Goal: Find contact information: Obtain details needed to contact an individual or organization

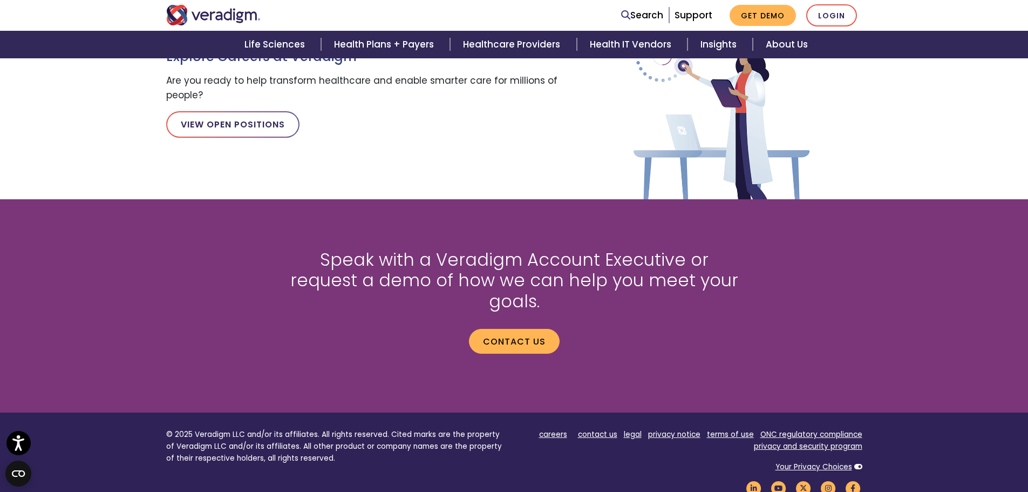
scroll to position [1436, 0]
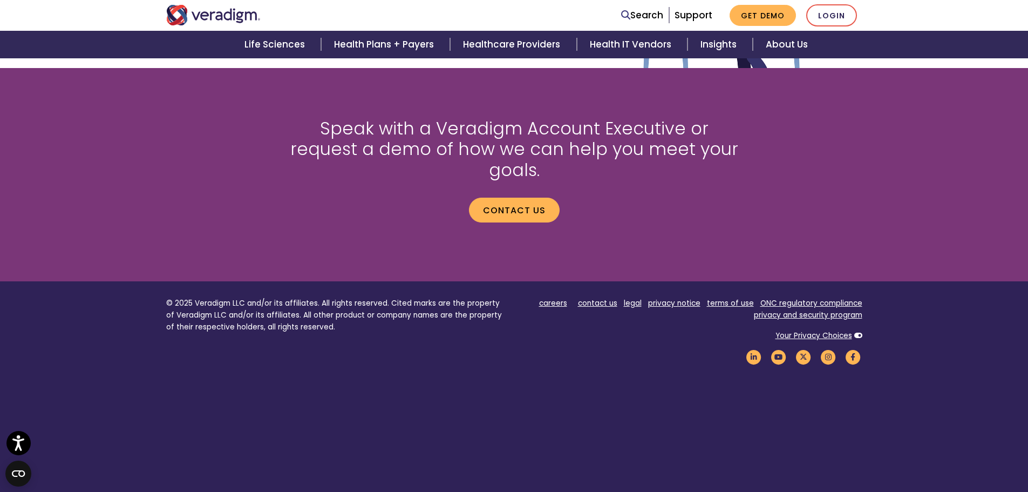
click at [601, 281] on footer "© 2025 Veradigm LLC and/or its affiliates. All rights reserved. Cited marks are…" at bounding box center [514, 394] width 1028 height 227
click at [600, 298] on link "contact us" at bounding box center [597, 303] width 39 height 10
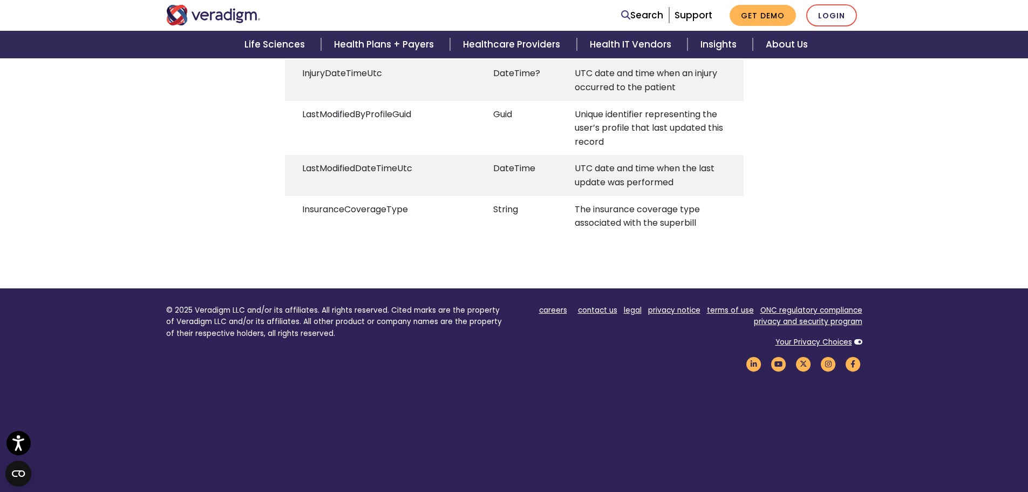
scroll to position [2844, 0]
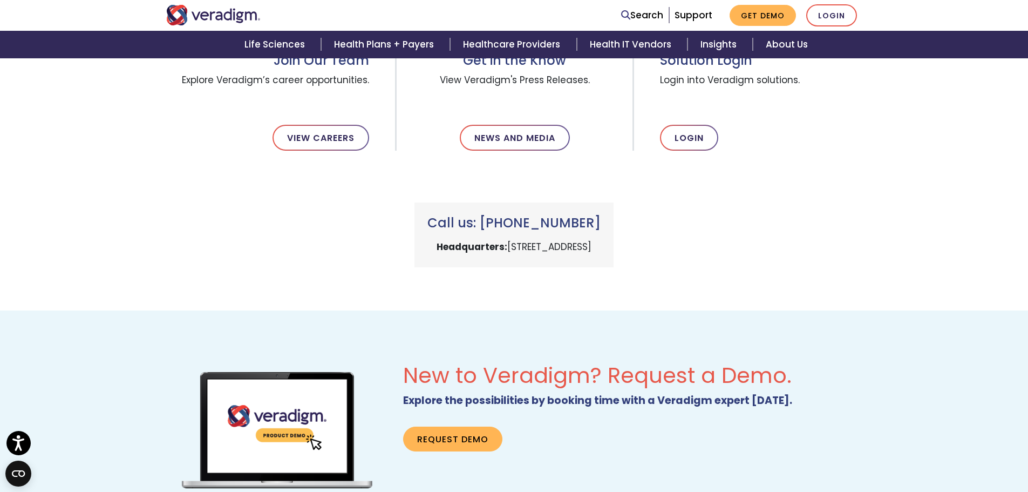
scroll to position [540, 0]
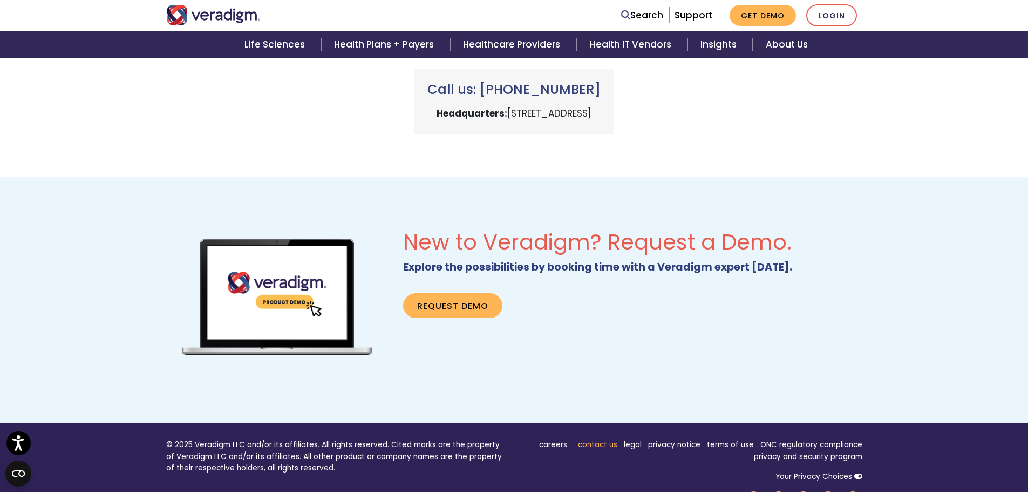
click at [614, 442] on link "contact us" at bounding box center [597, 444] width 39 height 10
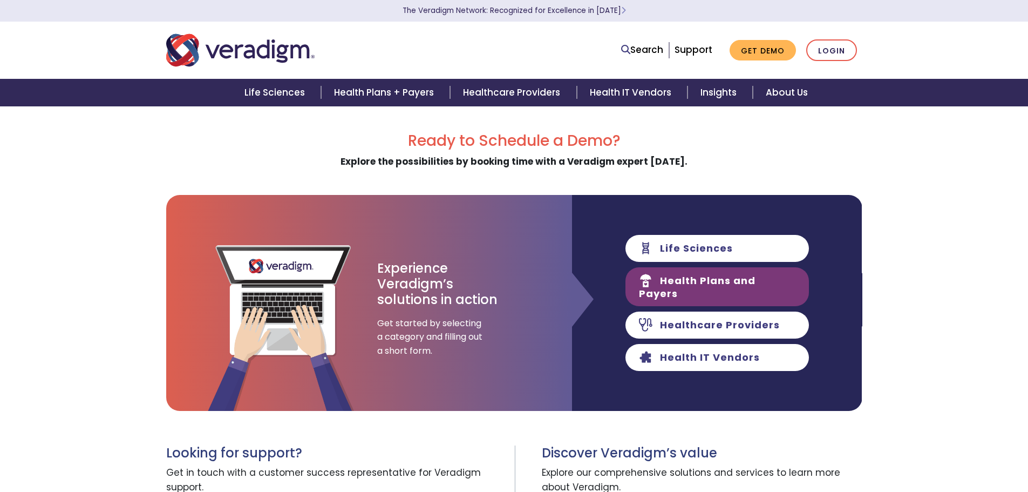
click at [694, 293] on link "Health Plans and Payers" at bounding box center [717, 286] width 183 height 39
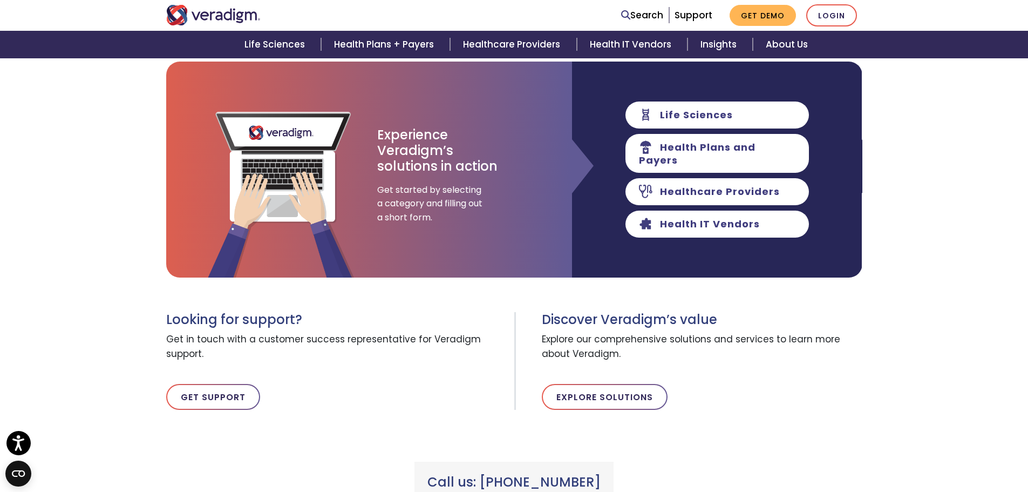
scroll to position [162, 0]
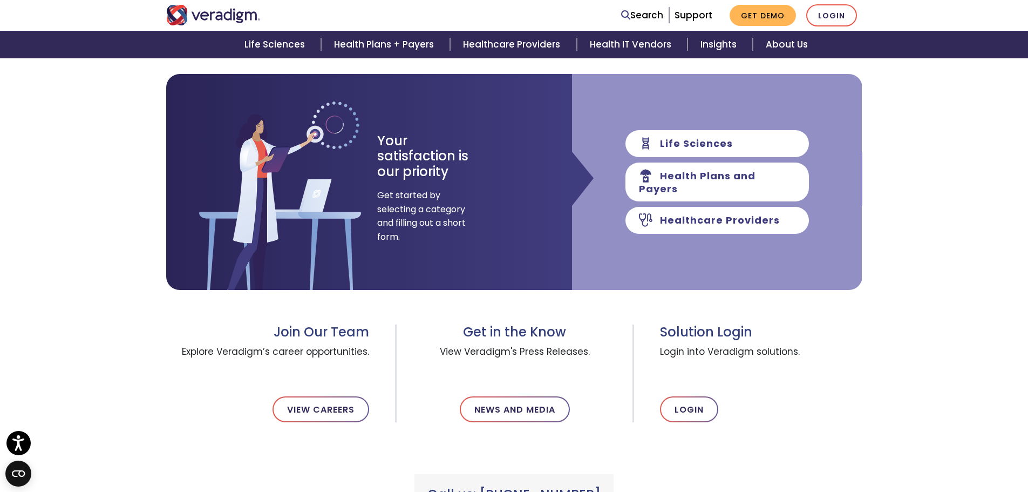
scroll to position [162, 0]
